Goal: Task Accomplishment & Management: Use online tool/utility

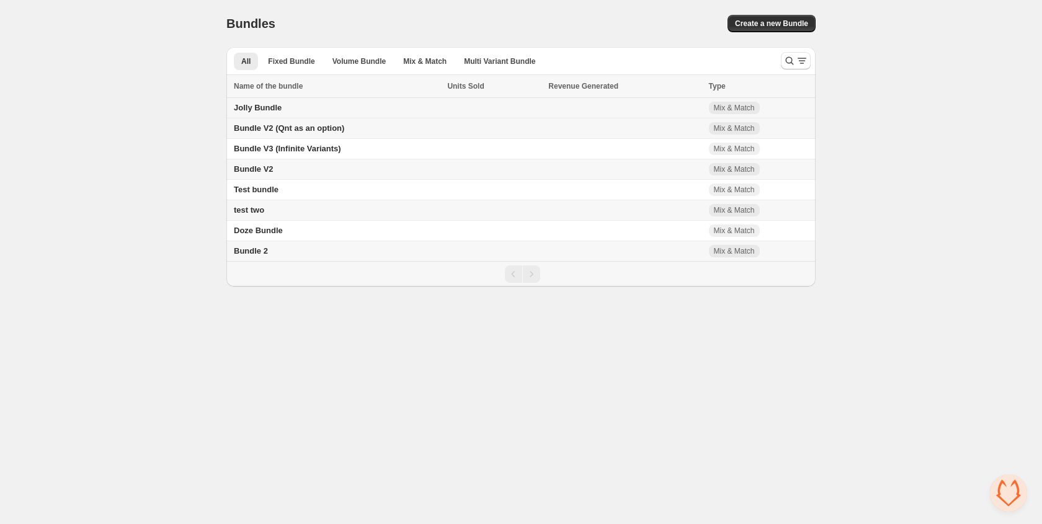
click at [263, 106] on span "Jolly Bundle" at bounding box center [258, 107] width 48 height 9
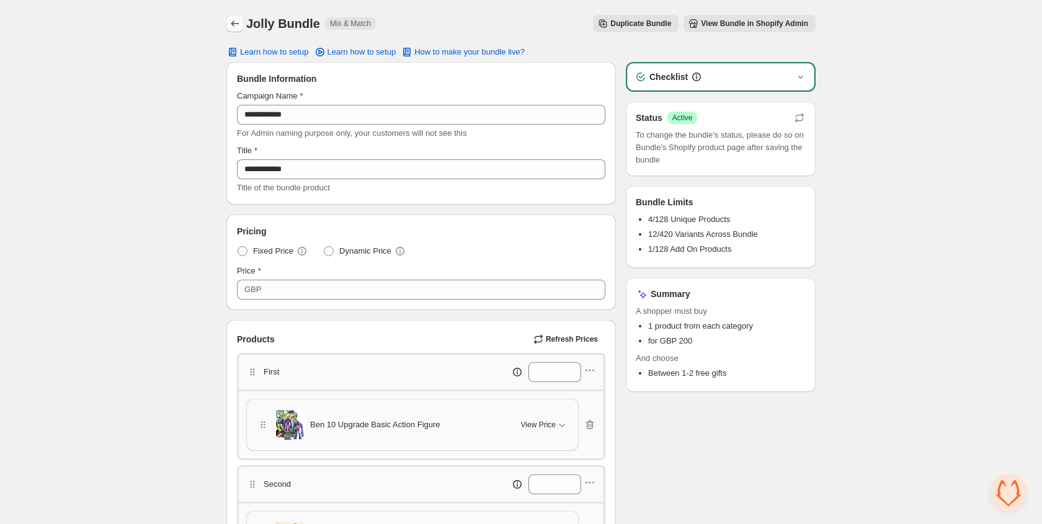
click at [231, 21] on icon "Back" at bounding box center [235, 23] width 12 height 12
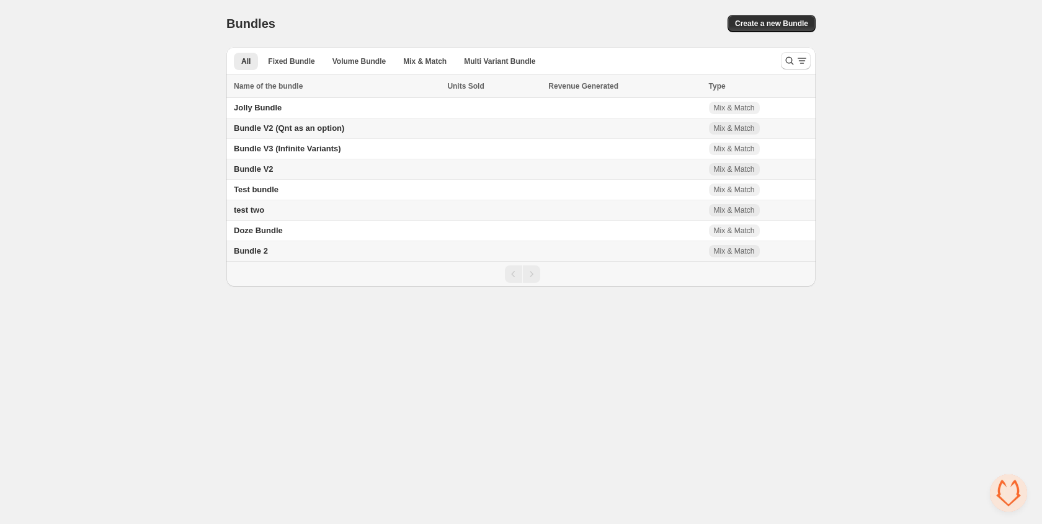
click at [261, 249] on span "Bundle 2" at bounding box center [251, 250] width 34 height 9
click at [264, 169] on span "Bundle V2" at bounding box center [254, 168] width 40 height 9
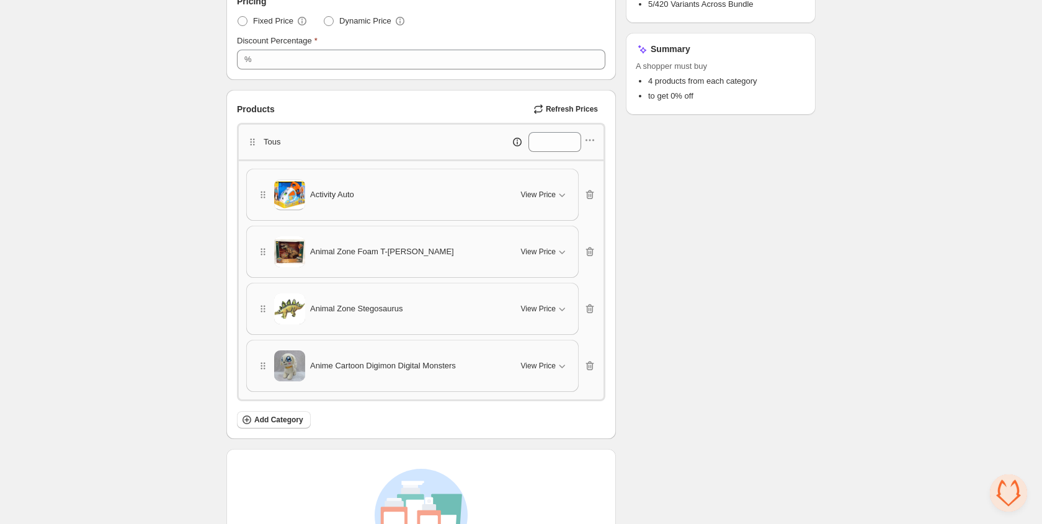
scroll to position [233, 0]
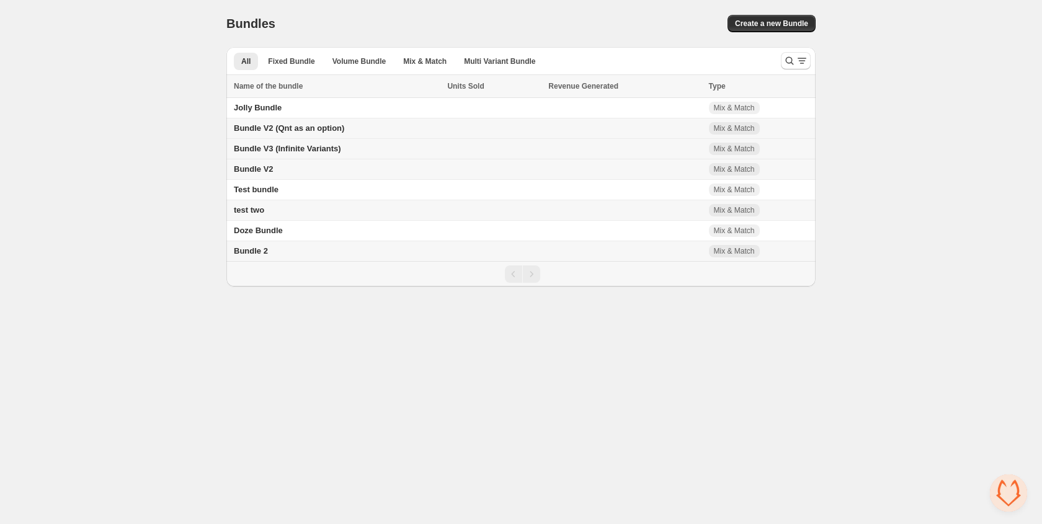
click at [282, 153] on span "Bundle V3 (Infinite Variants)" at bounding box center [287, 148] width 107 height 9
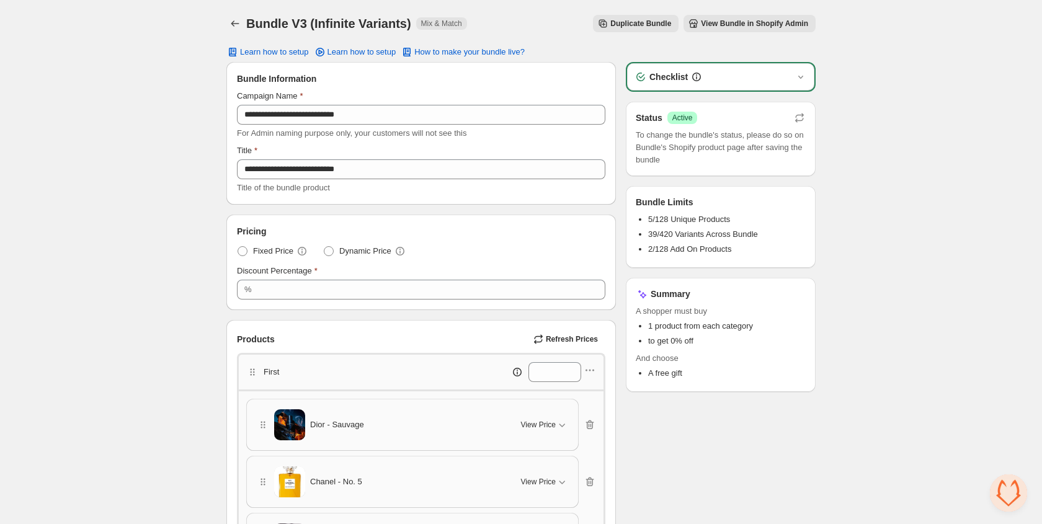
click at [744, 20] on span "View Bundle in Shopify Admin" at bounding box center [754, 24] width 107 height 10
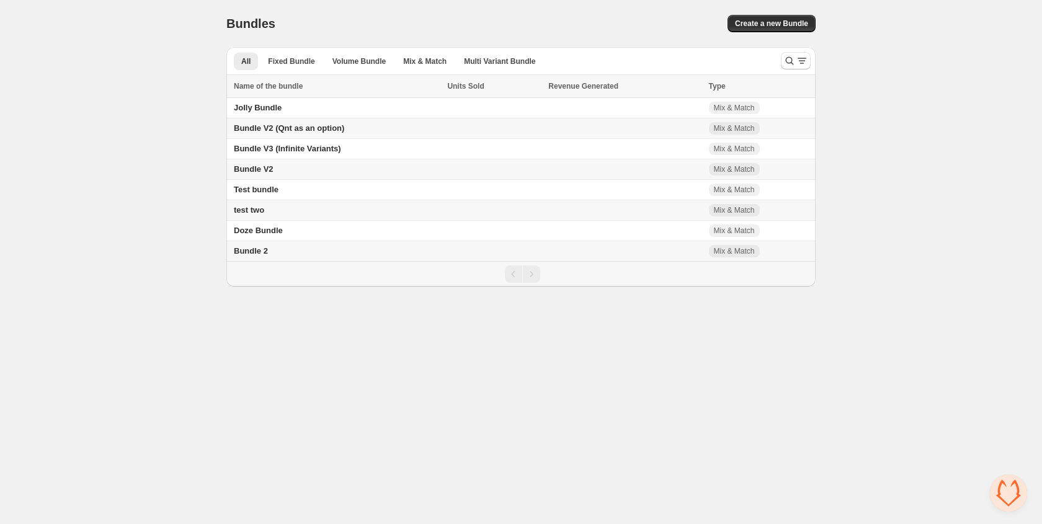
click at [272, 127] on span "Bundle V2 (Qnt as an option)" at bounding box center [289, 127] width 110 height 9
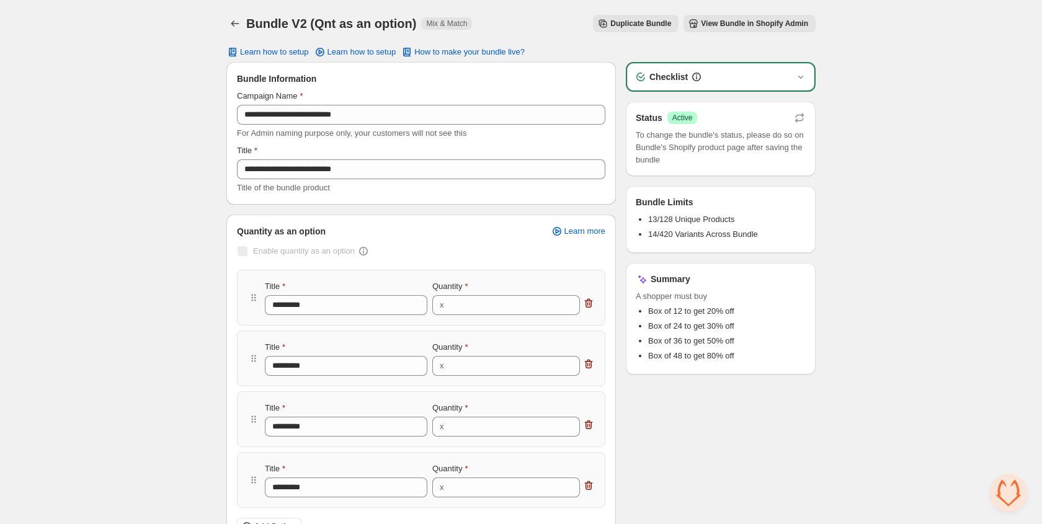
click at [707, 18] on button "View Bundle in Shopify Admin" at bounding box center [750, 23] width 132 height 17
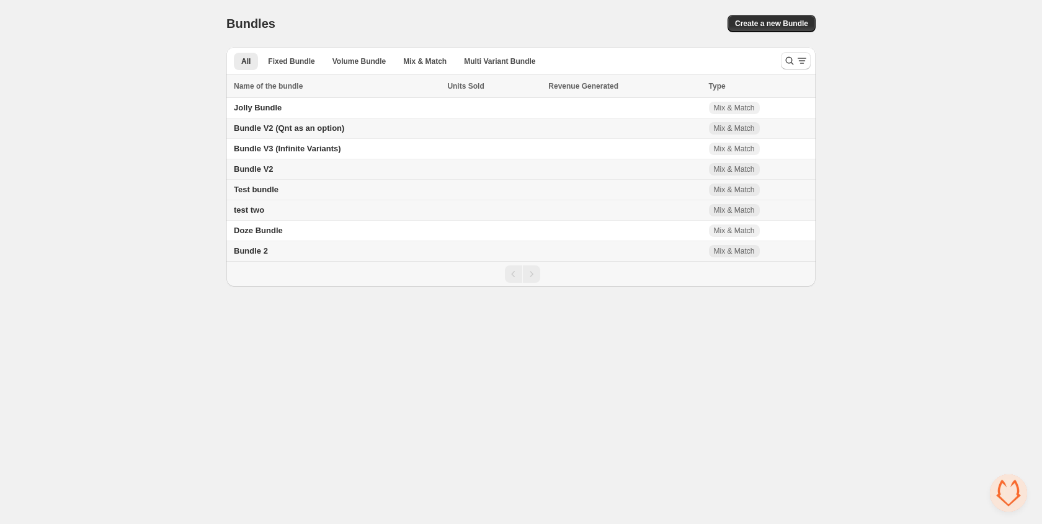
click at [263, 193] on span "Test bundle" at bounding box center [256, 189] width 45 height 9
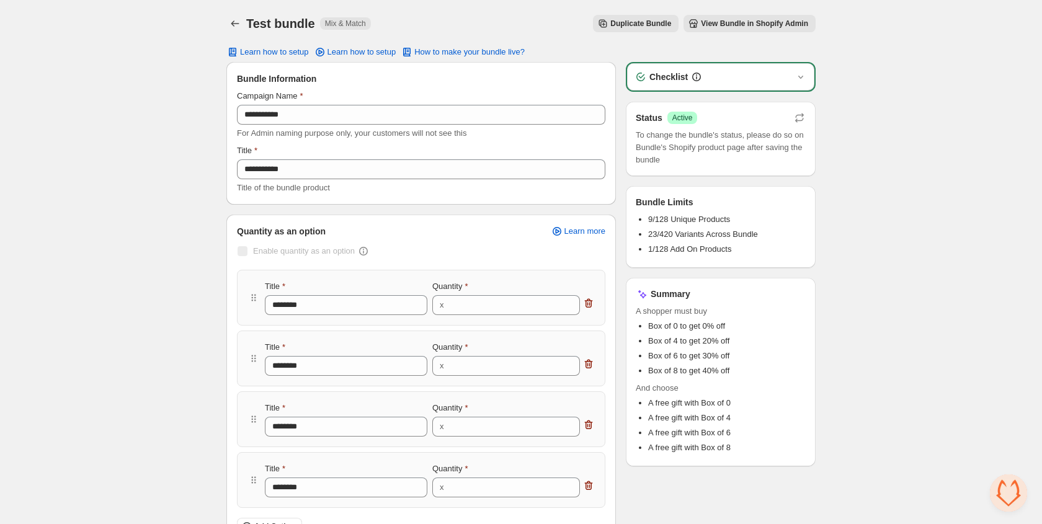
click at [711, 27] on span "View Bundle in Shopify Admin" at bounding box center [754, 24] width 107 height 10
